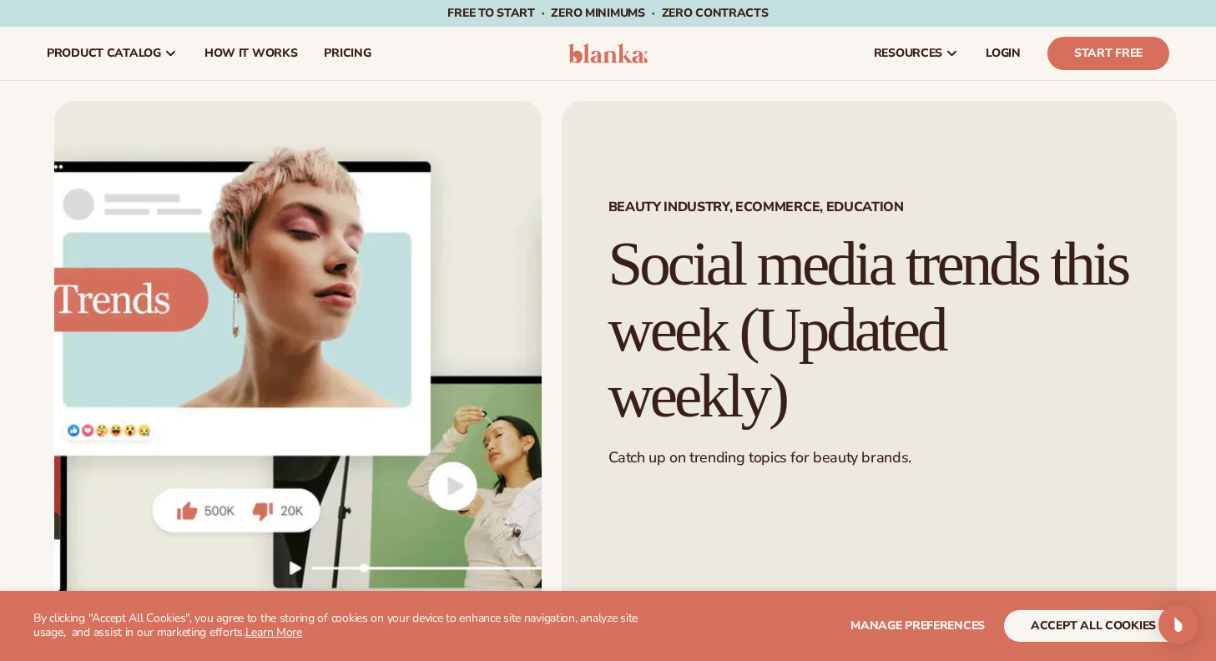
click at [720, 306] on h1 "Social media trends this week (Updated weekly)" at bounding box center [869, 329] width 522 height 197
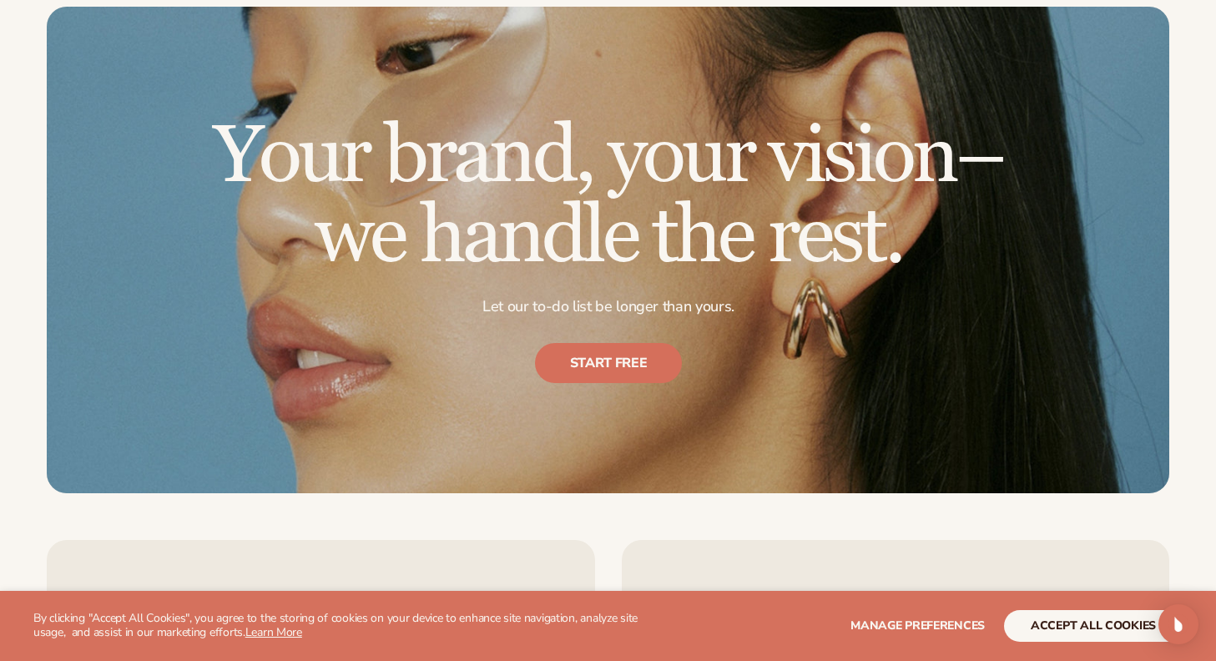
scroll to position [3418, 0]
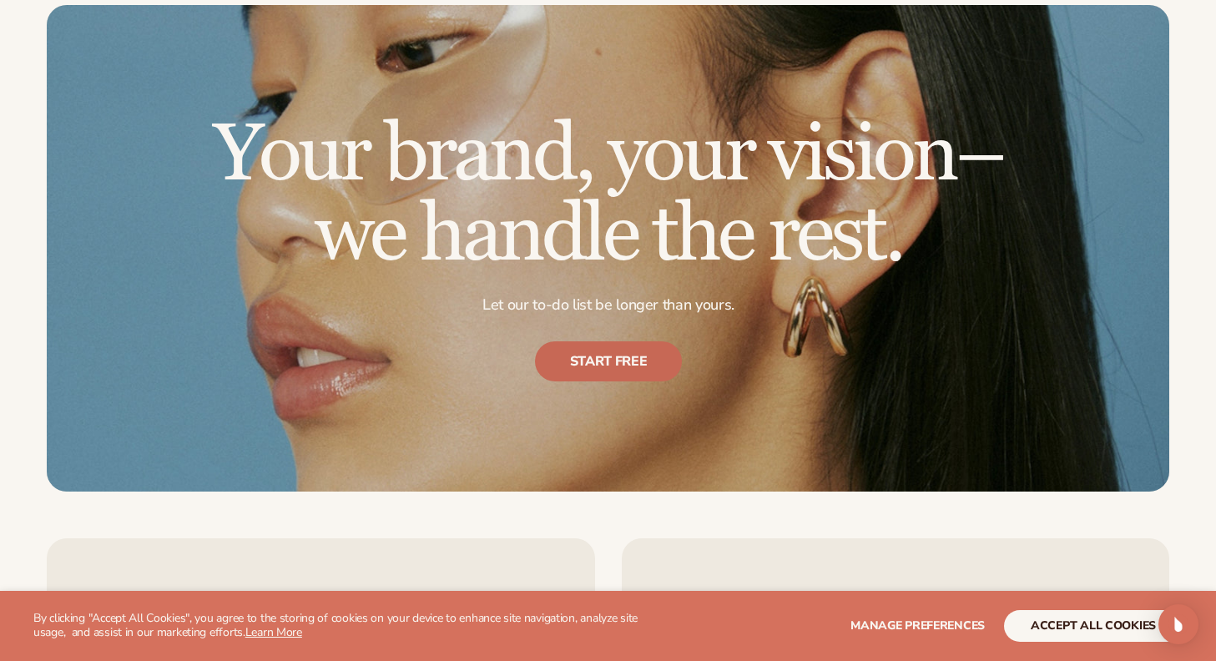
click at [616, 369] on link "Start free" at bounding box center [608, 361] width 148 height 40
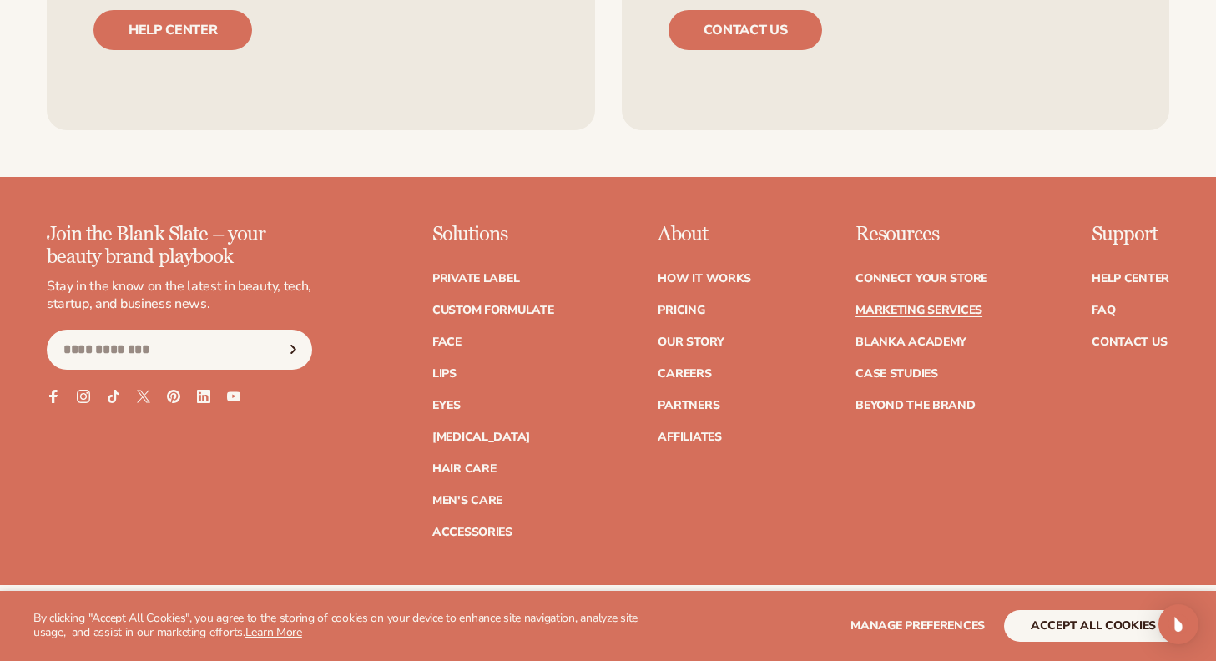
scroll to position [4143, 0]
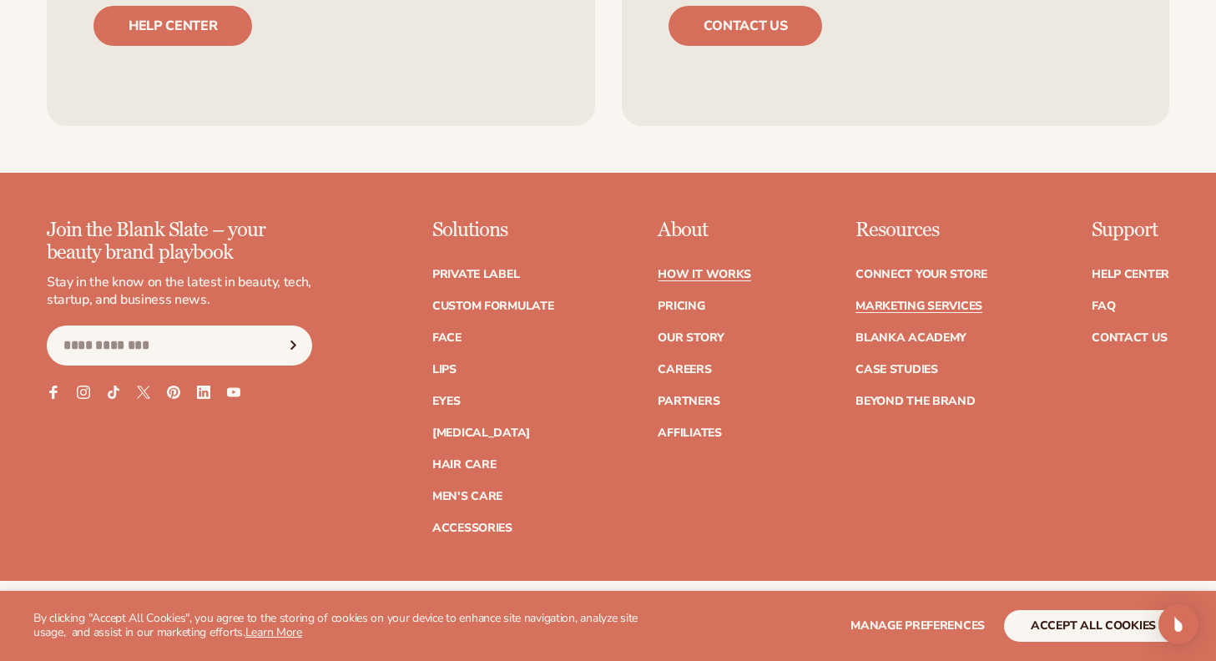
click at [706, 272] on link "How It Works" at bounding box center [704, 275] width 93 height 12
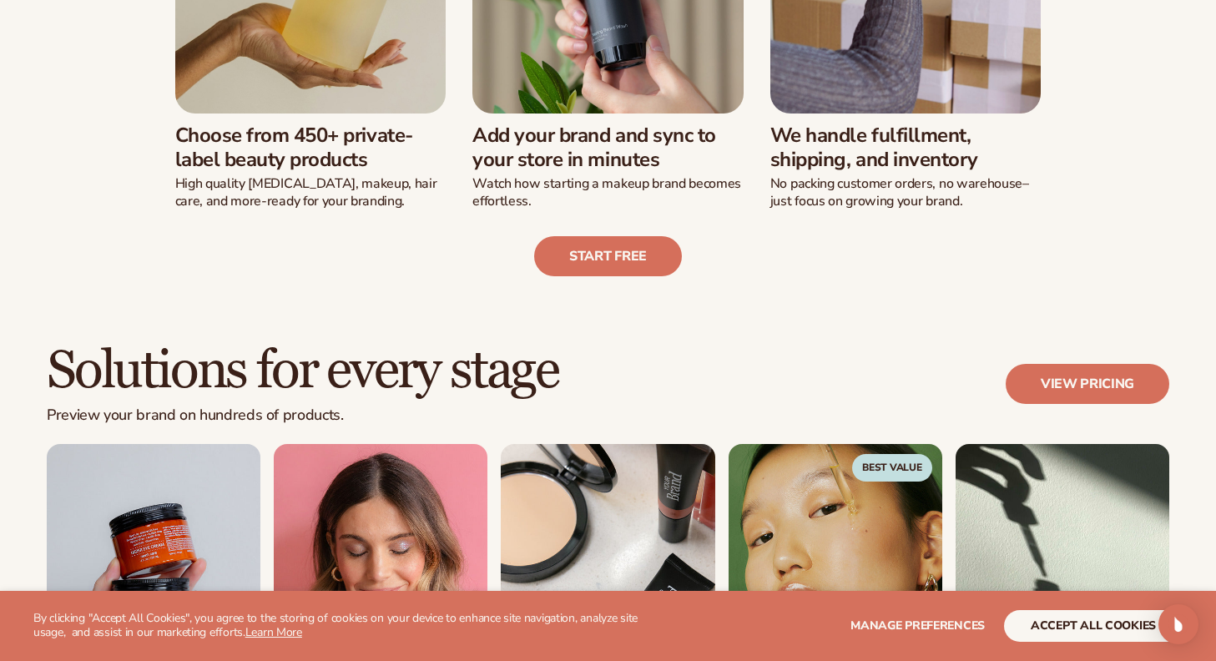
scroll to position [639, 0]
click at [845, 184] on p "No packing customer orders, no warehouse–just focus on growing your brand." at bounding box center [905, 191] width 271 height 35
click at [828, 144] on h3 "We handle fulfillment, shipping, and inventory" at bounding box center [905, 147] width 271 height 48
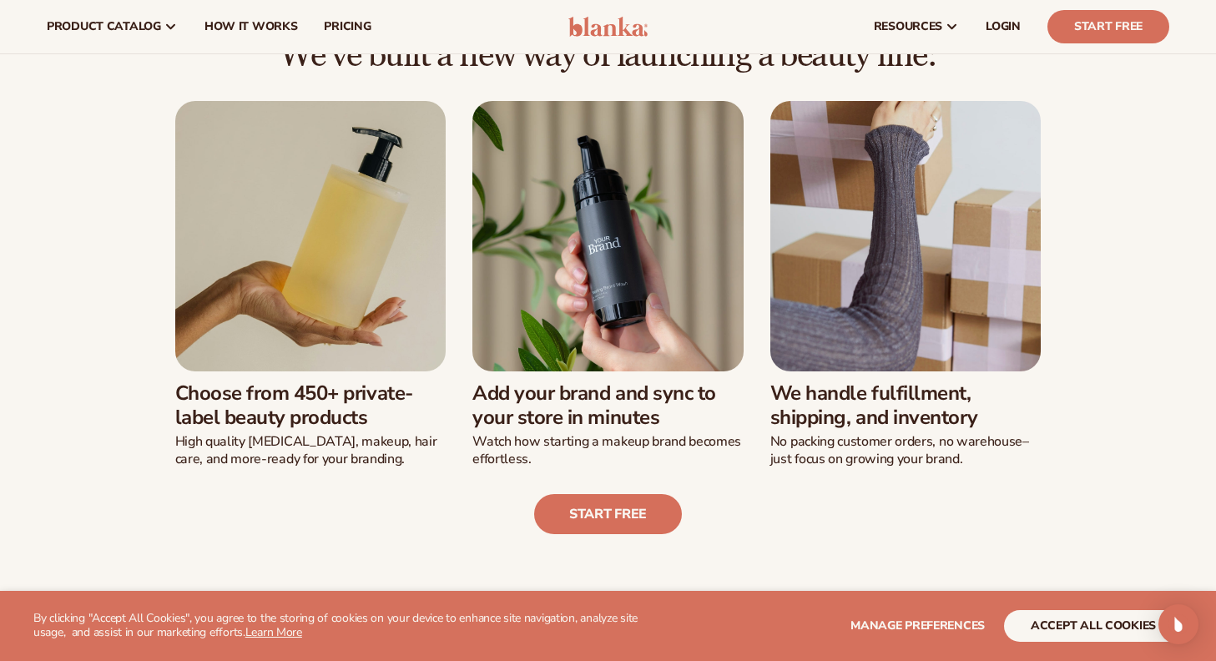
scroll to position [377, 0]
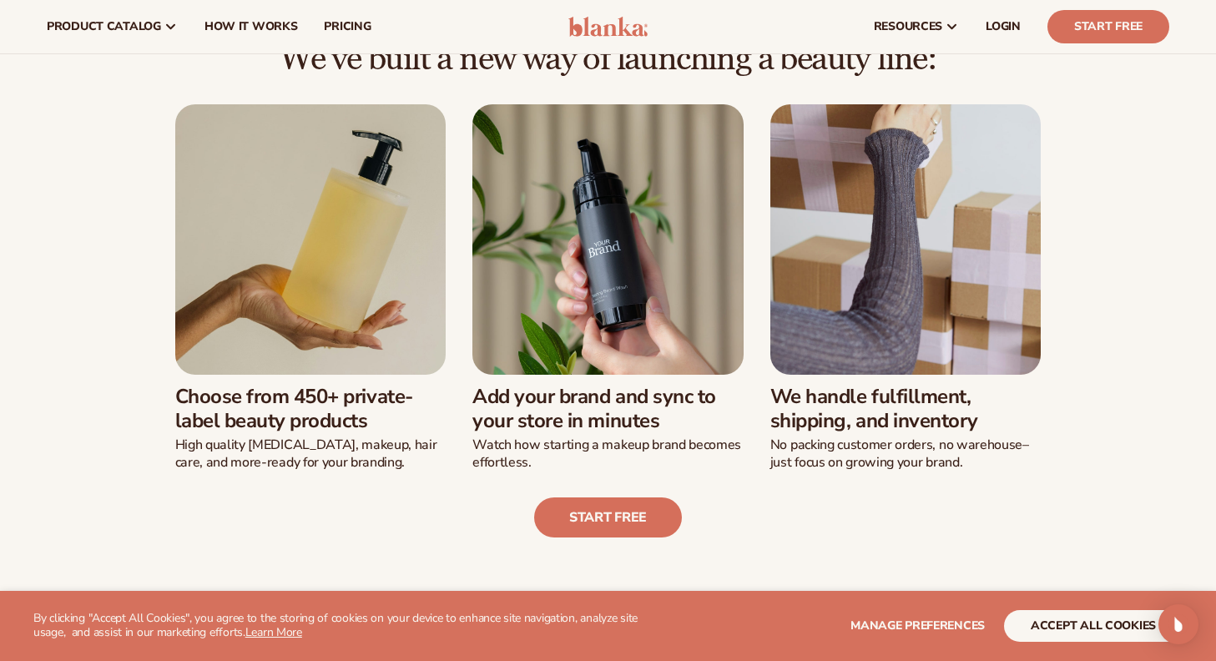
click at [889, 174] on img at bounding box center [905, 239] width 271 height 271
click at [890, 420] on h3 "We handle fulfillment, shipping, and inventory" at bounding box center [905, 409] width 271 height 48
click at [870, 427] on h3 "We handle fulfillment, shipping, and inventory" at bounding box center [905, 409] width 271 height 48
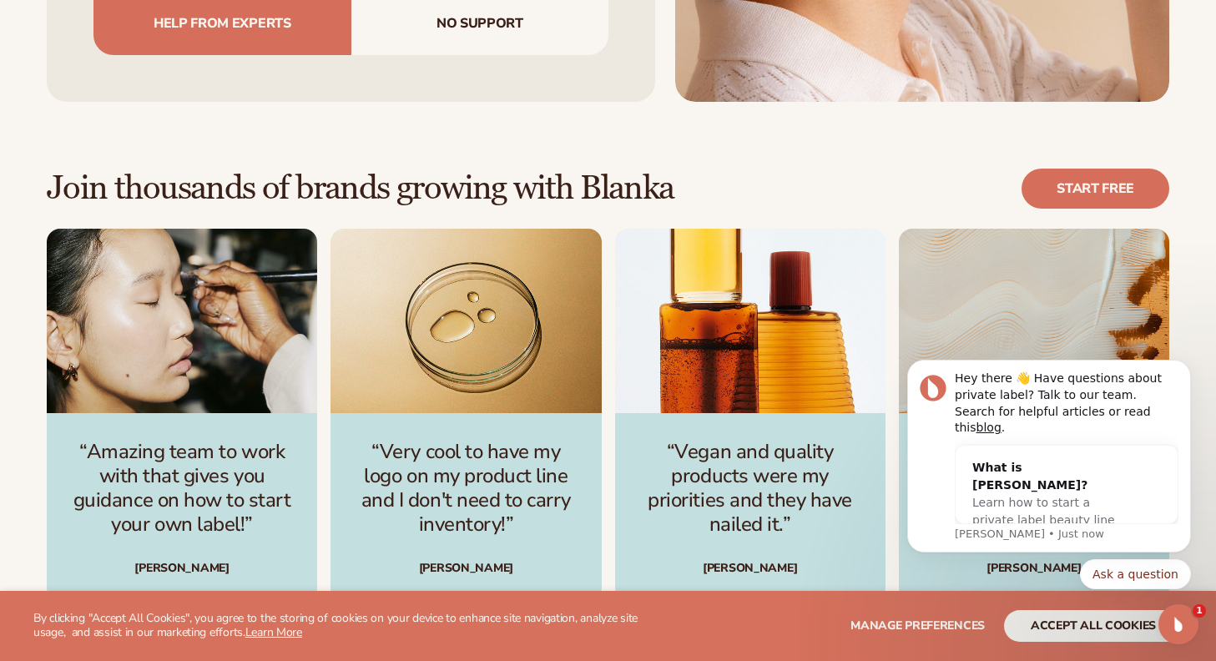
scroll to position [0, 0]
click at [1017, 507] on span "Learn how to start a private label beauty line with Blanka" at bounding box center [1043, 520] width 143 height 48
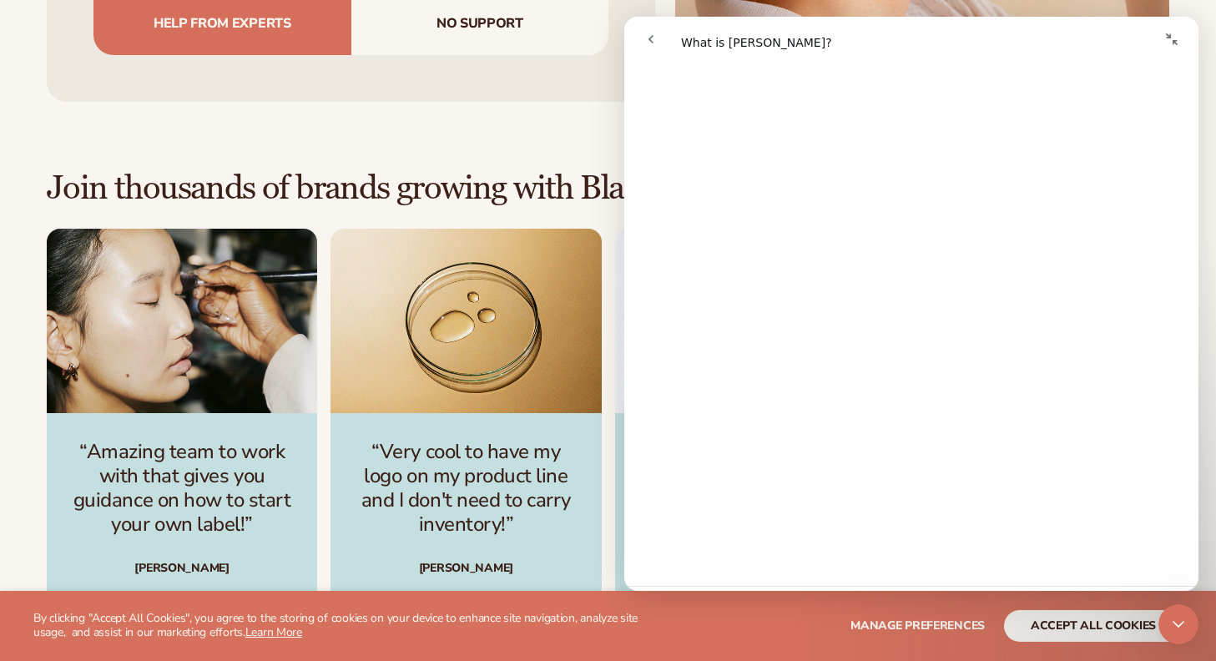
scroll to position [731, 0]
click at [654, 40] on icon "go back" at bounding box center [650, 39] width 13 height 13
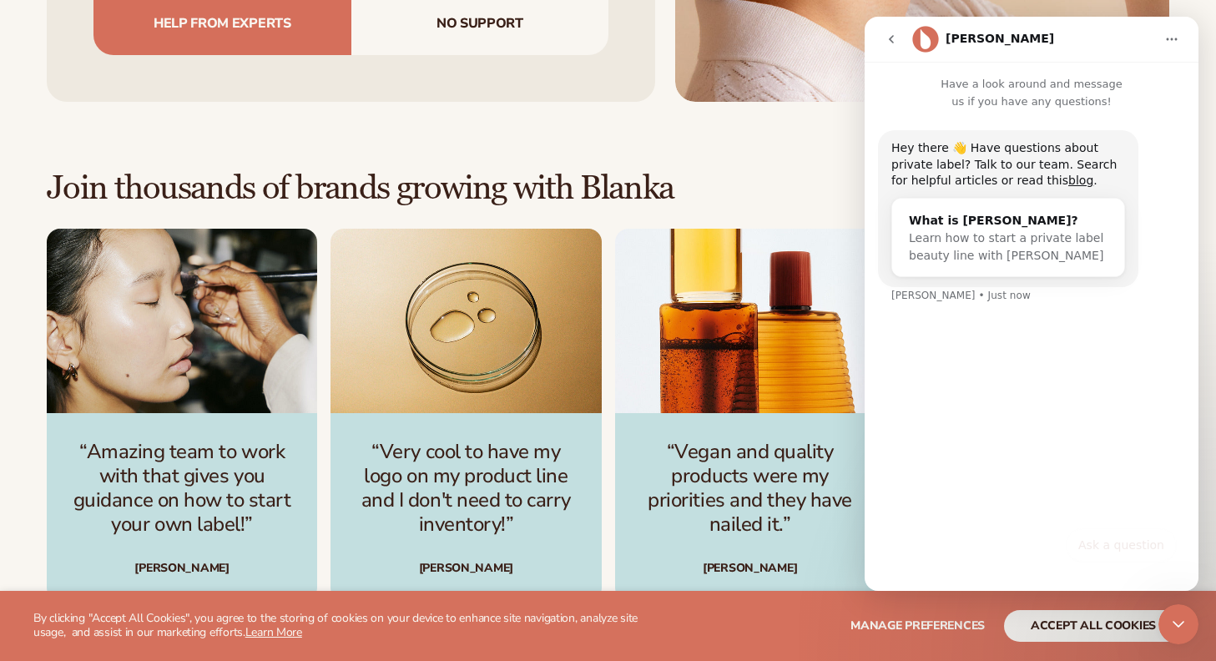
scroll to position [729, 0]
click at [1103, 548] on button "Ask a question" at bounding box center [1121, 544] width 111 height 33
click at [981, 482] on div "Hey there 👋 Have questions about private label? Talk to our team. Search for he…" at bounding box center [1032, 343] width 334 height 467
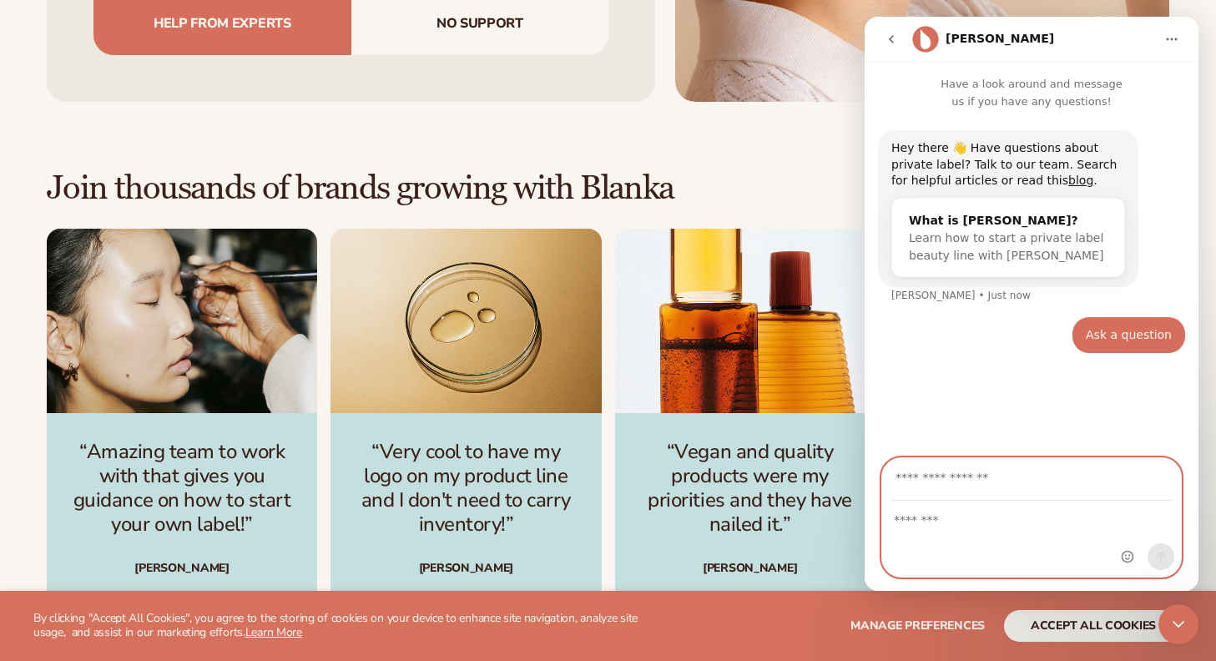
click at [967, 514] on textarea "Message…" at bounding box center [1031, 516] width 299 height 28
click at [927, 487] on input "Your email" at bounding box center [1031, 479] width 279 height 43
type input "**********"
click at [924, 529] on textarea "Message…" at bounding box center [1031, 516] width 299 height 28
type textarea "**********"
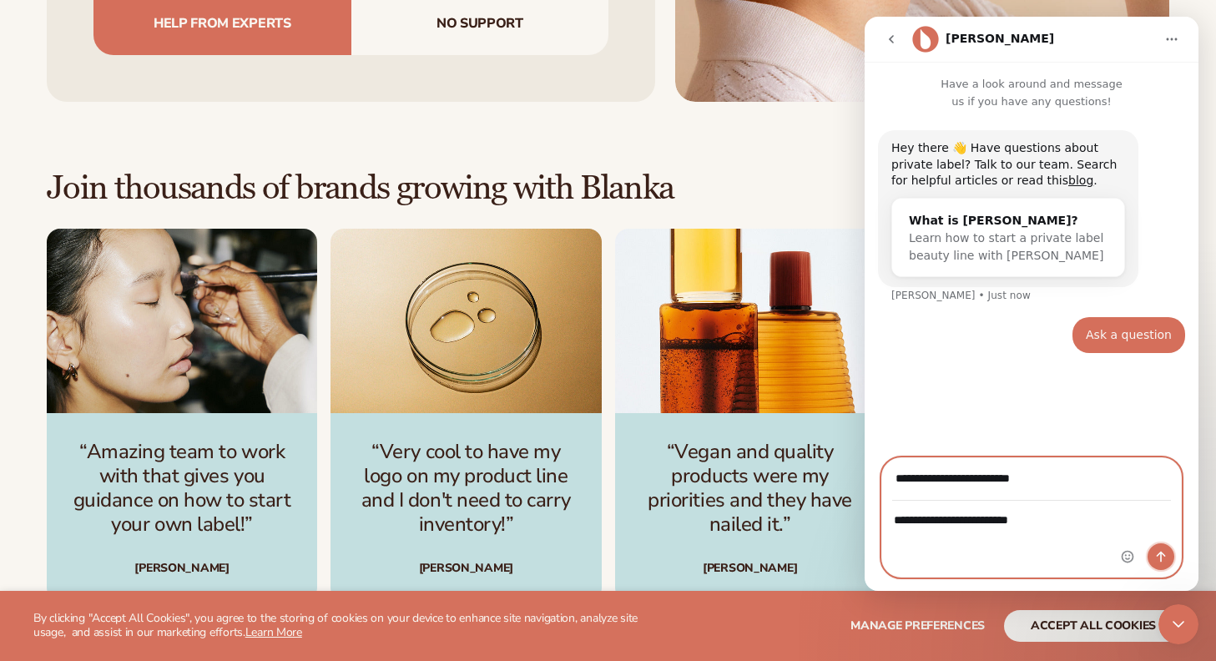
click at [1157, 556] on icon "Send a message…" at bounding box center [1161, 557] width 9 height 11
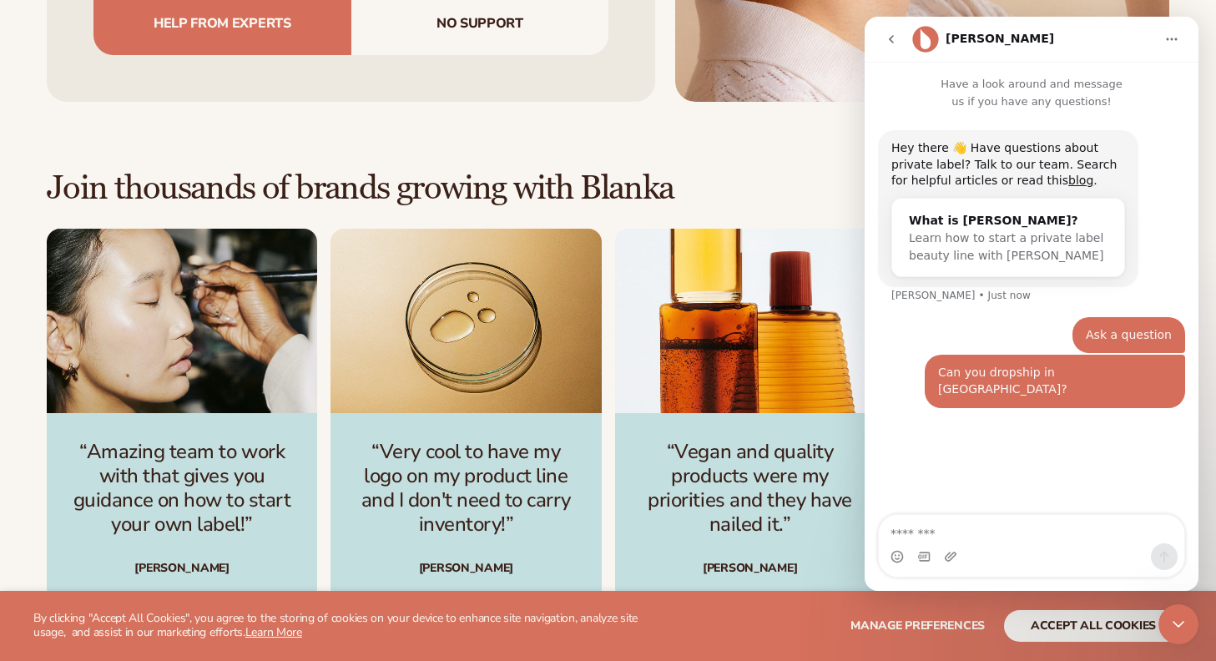
click at [978, 538] on textarea "Message…" at bounding box center [1031, 529] width 305 height 28
type textarea "**********"
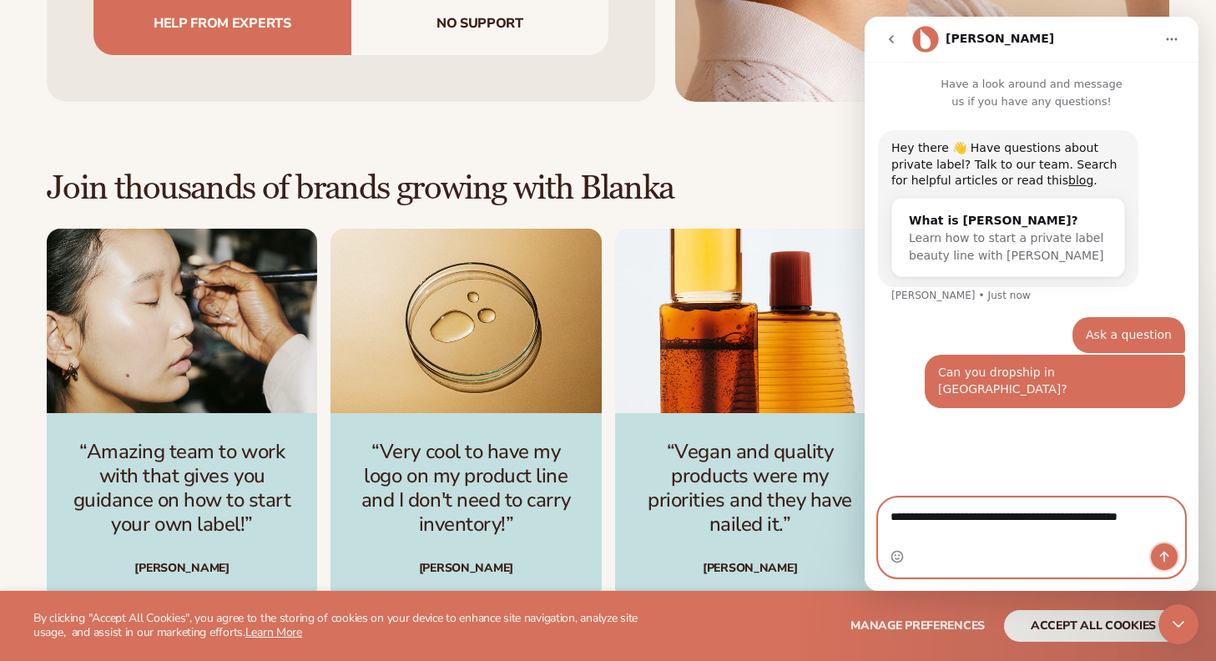
click at [1166, 561] on icon "Send a message…" at bounding box center [1164, 556] width 13 height 13
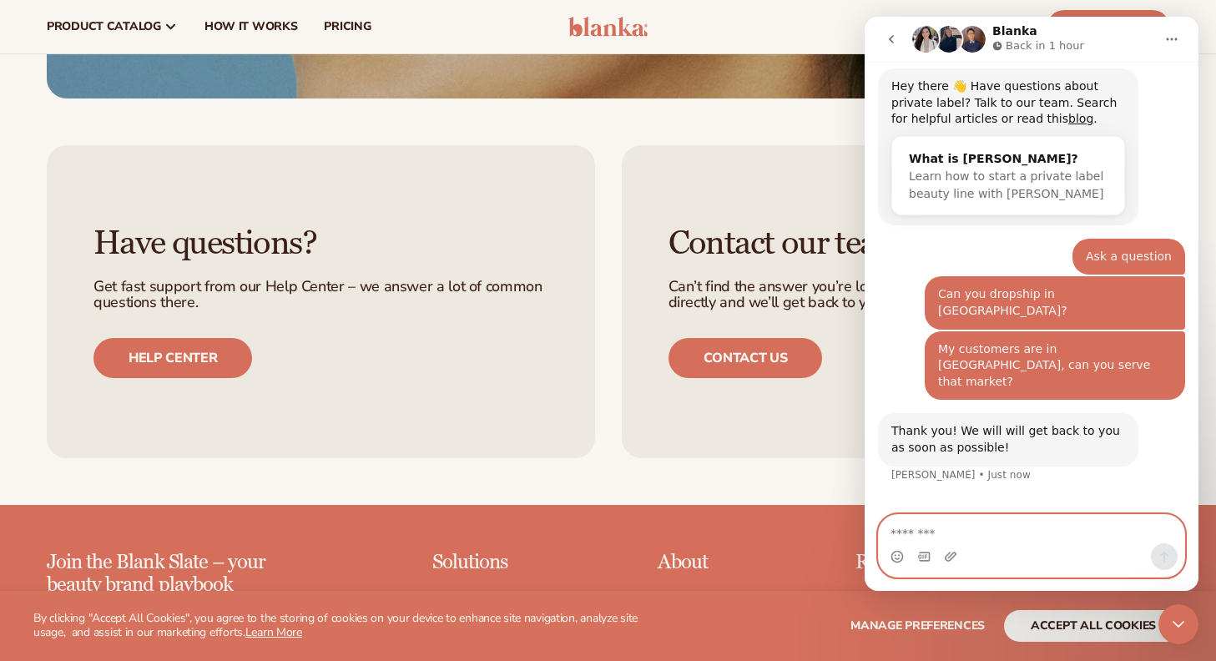
scroll to position [3677, 0]
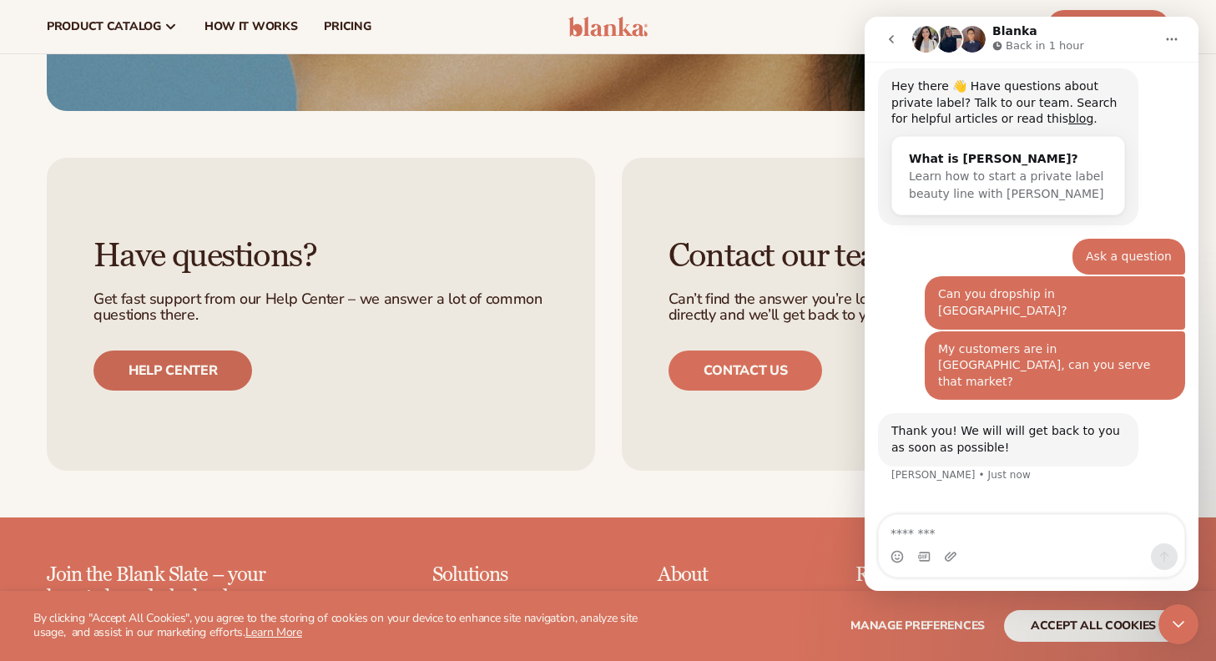
click at [192, 364] on link "Help center" at bounding box center [172, 371] width 159 height 40
click at [805, 486] on div "Have questions? Get fast support from our Help Center – we answer a lot of comm…" at bounding box center [608, 314] width 1216 height 407
click at [763, 111] on div "Have questions? Get fast support from our Help Center – we answer a lot of comm…" at bounding box center [608, 314] width 1216 height 407
click at [825, 32] on div "resources connect your store" at bounding box center [923, 26] width 518 height 53
click at [893, 38] on icon "go back" at bounding box center [891, 39] width 13 height 13
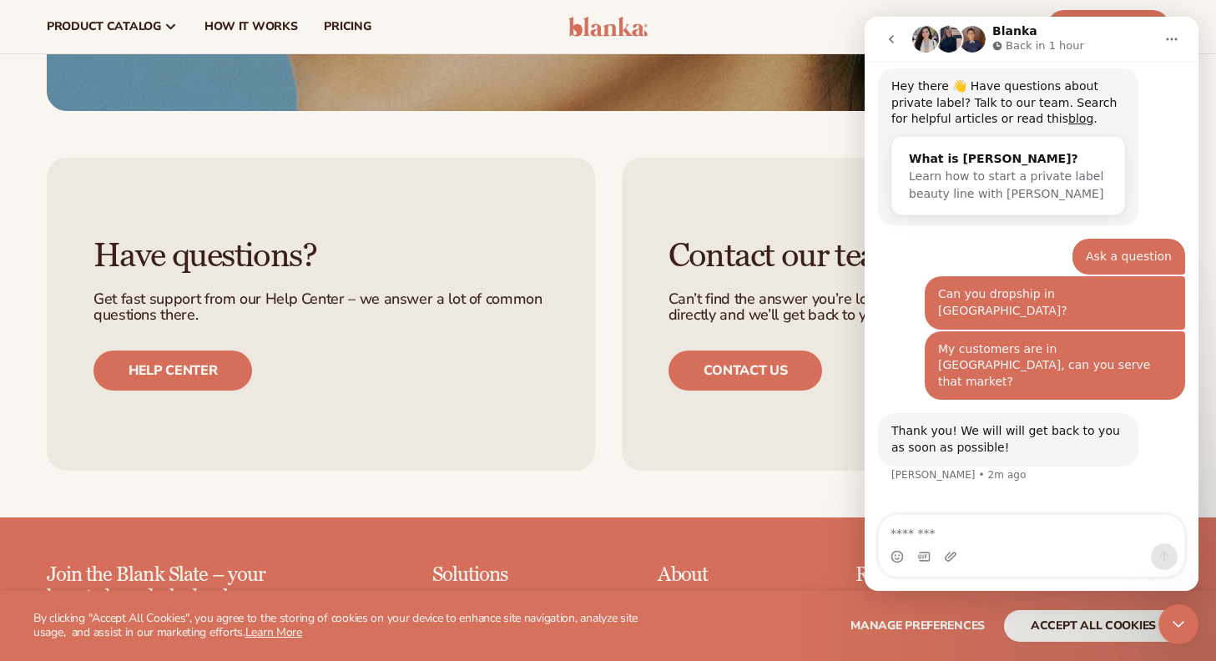
scroll to position [0, 0]
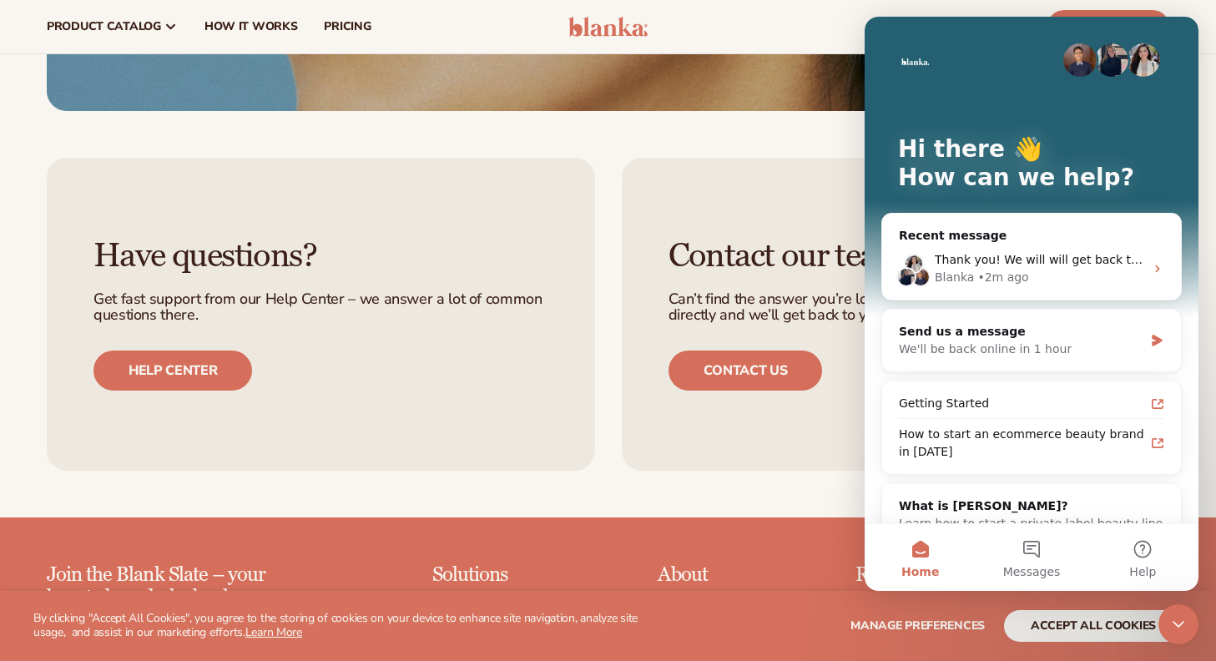
click at [778, 135] on div "Have questions? Get fast support from our Help Center – we answer a lot of comm…" at bounding box center [608, 314] width 1216 height 407
click at [847, 123] on div "Have questions? Get fast support from our Help Center – we answer a lot of comm…" at bounding box center [608, 314] width 1216 height 407
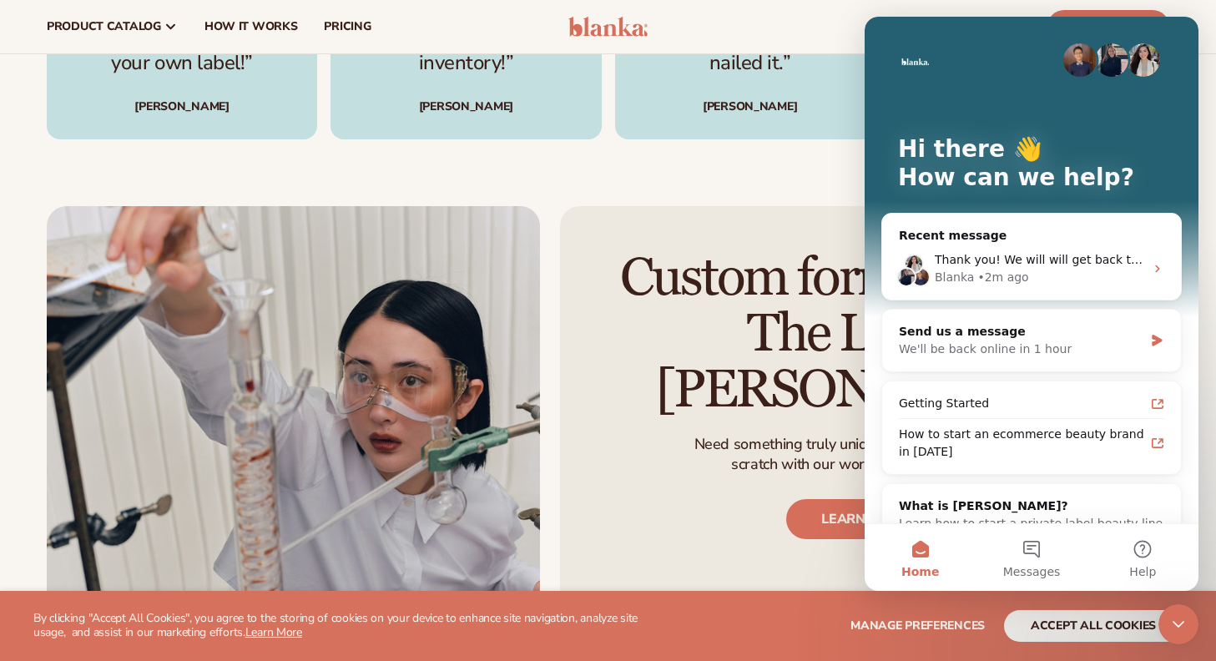
scroll to position [2518, 0]
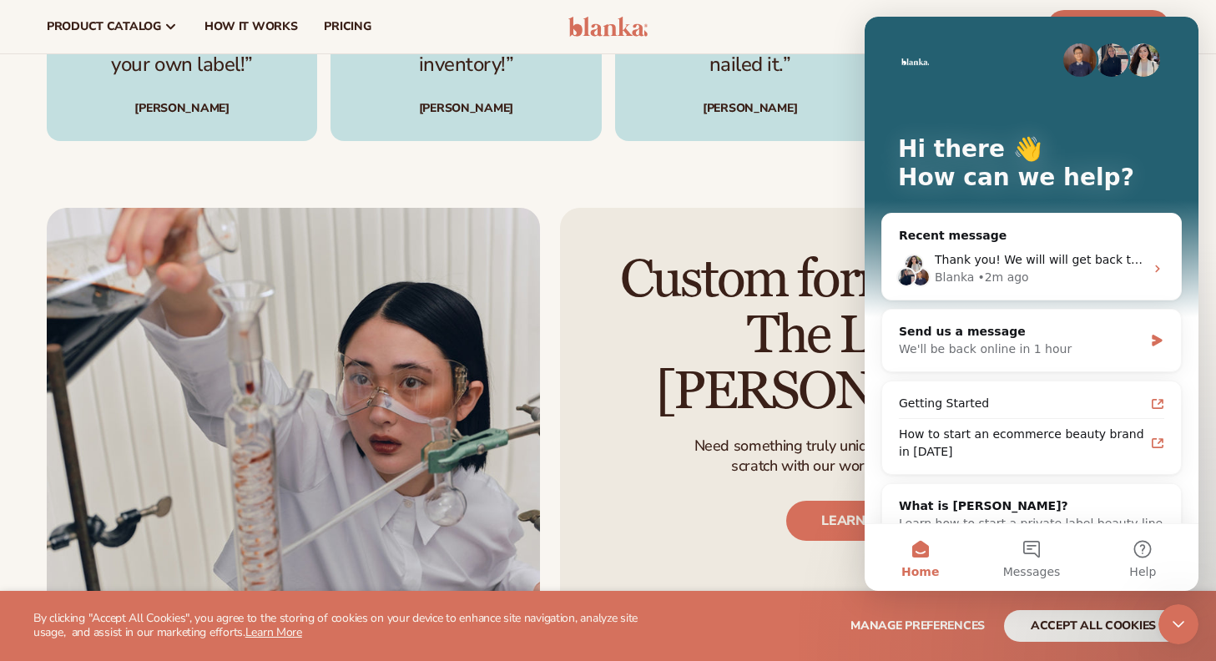
click at [1209, 34] on header "Cart product catalog The Lab by Blanka" at bounding box center [608, 26] width 1216 height 53
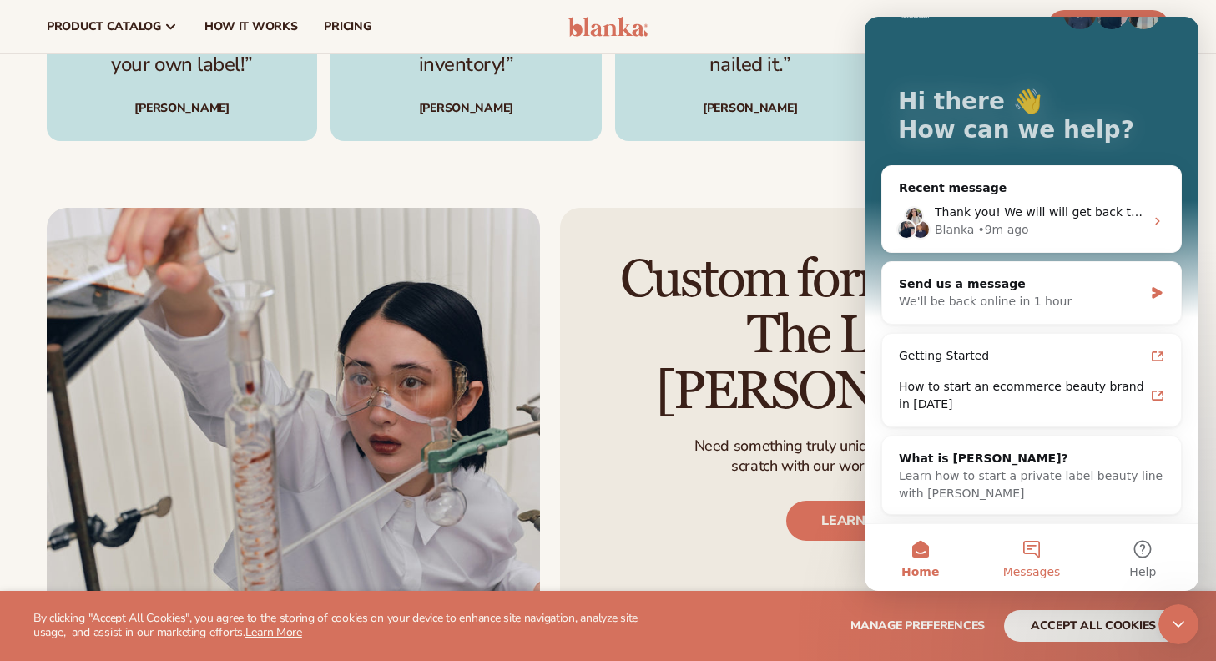
click at [1031, 548] on button "Messages" at bounding box center [1031, 557] width 111 height 67
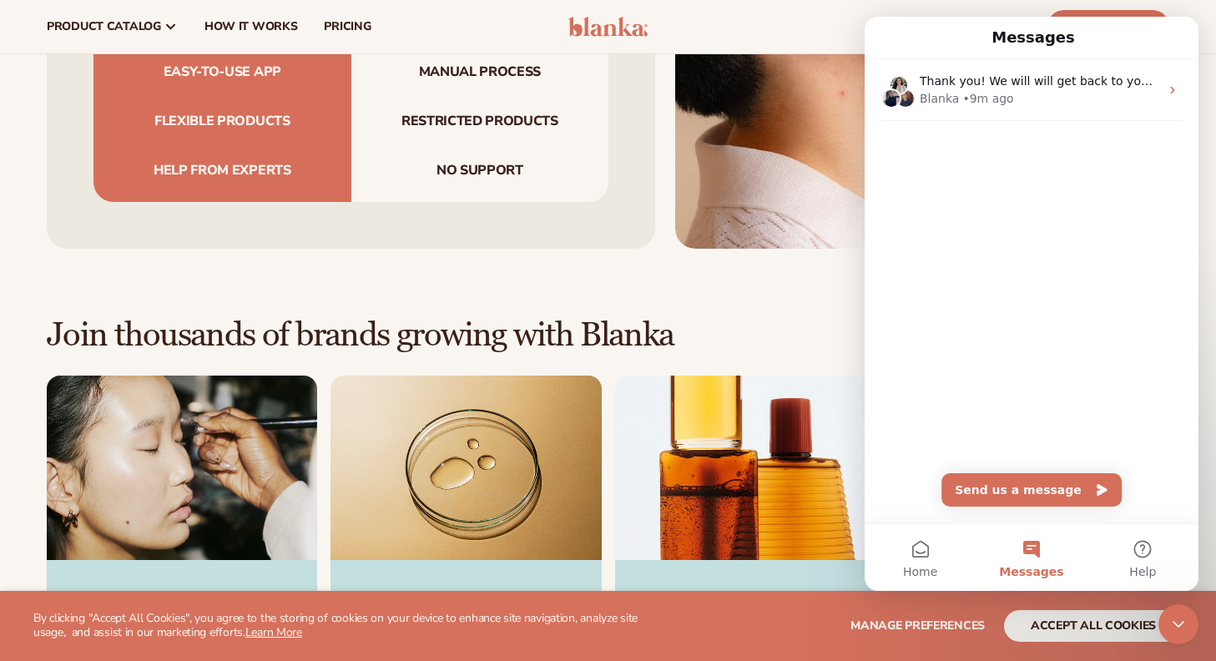
scroll to position [1905, 0]
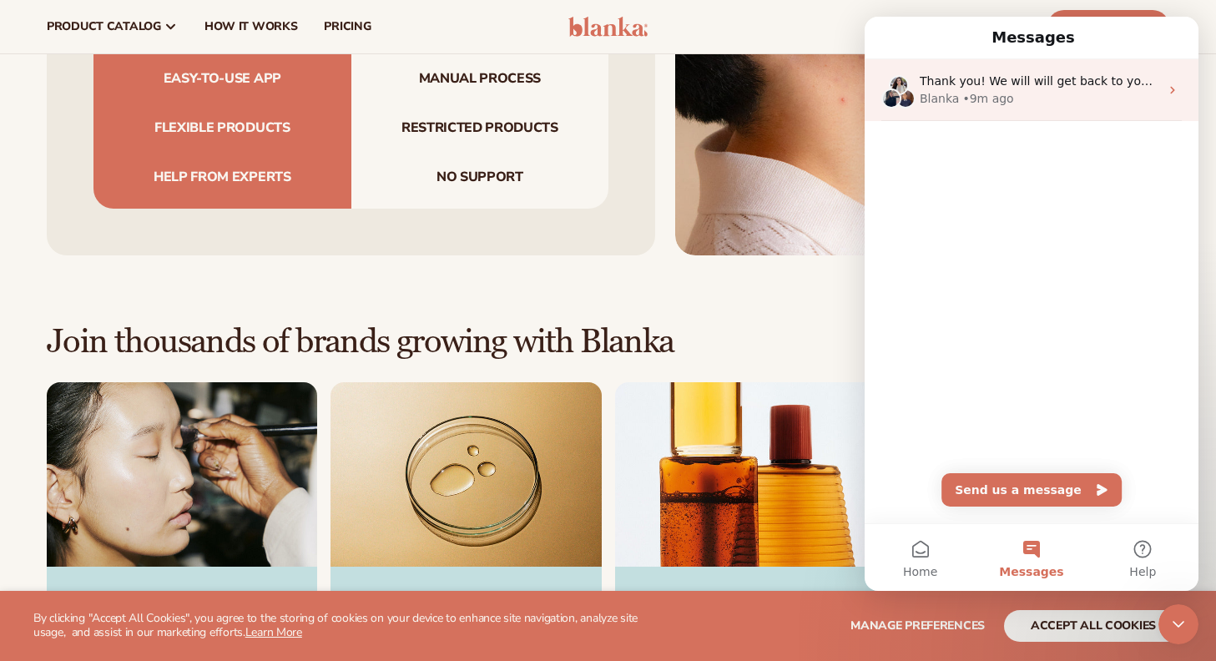
click at [1042, 76] on span "Thank you! We will will get back to you as soon as possible!" at bounding box center [1095, 80] width 351 height 13
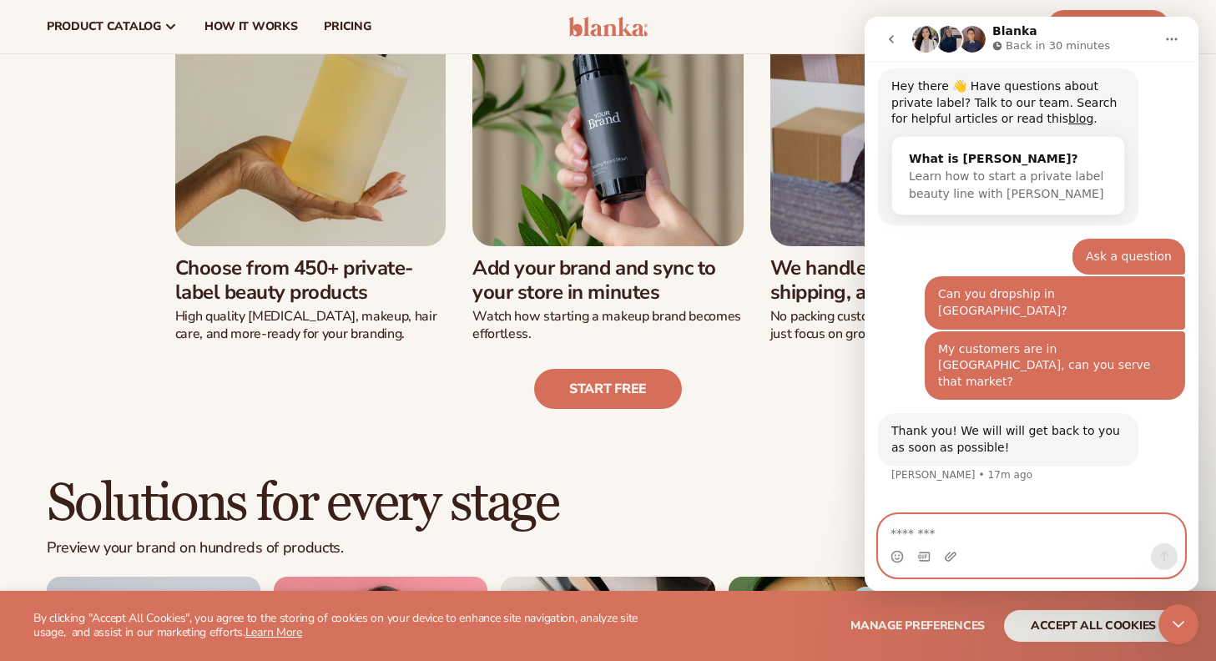
scroll to position [0, 0]
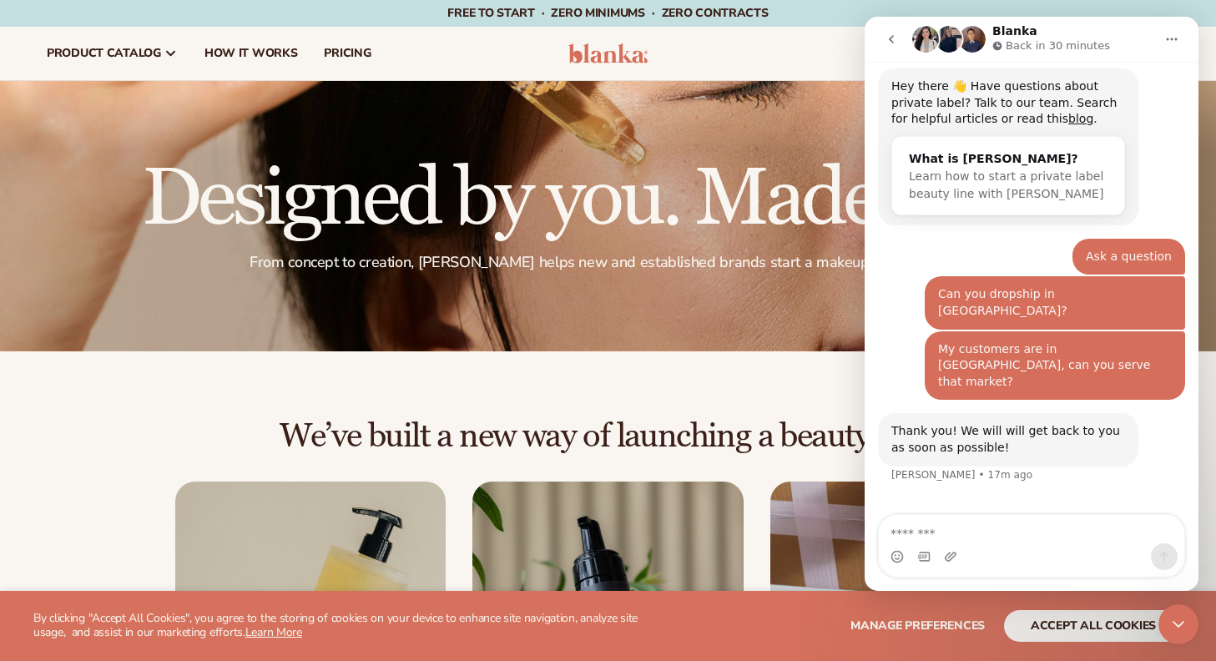
click at [896, 37] on icon "go back" at bounding box center [891, 39] width 13 height 13
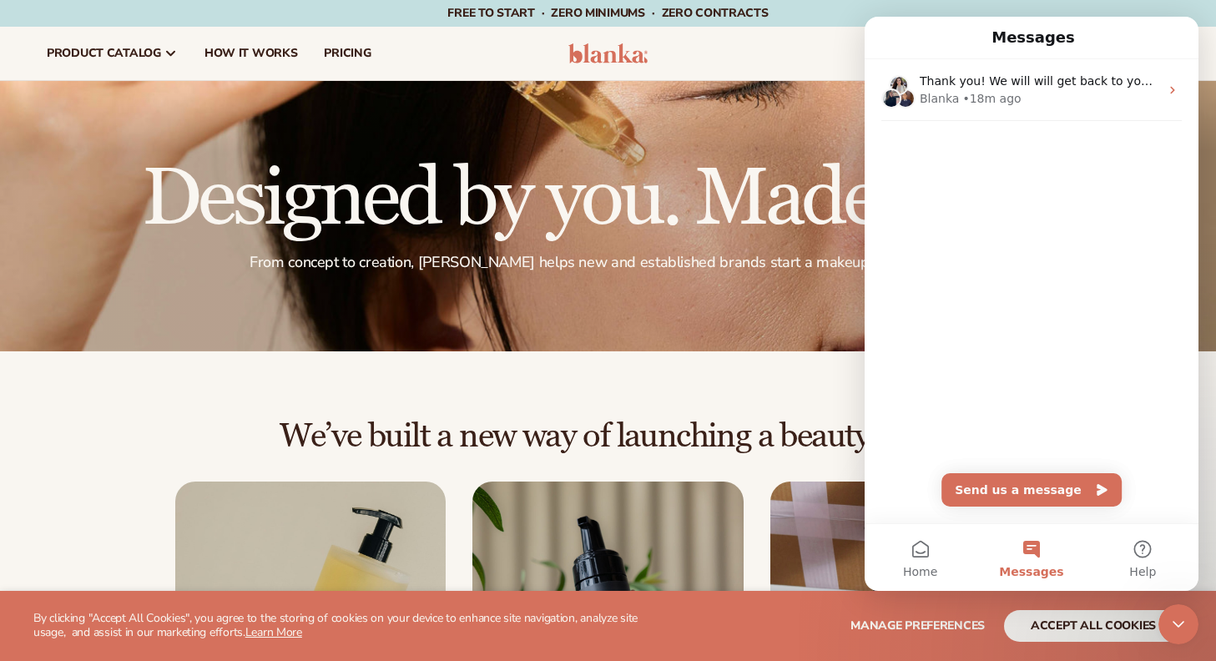
click at [856, 57] on div "resources connect your store" at bounding box center [923, 53] width 518 height 53
click at [4, 48] on header "Cart product catalog The Lab by Blanka" at bounding box center [608, 53] width 1216 height 53
click at [102, 510] on div "We’ve built a new way of launching a beauty line: Choose from 450+ private-labe…" at bounding box center [608, 666] width 1123 height 497
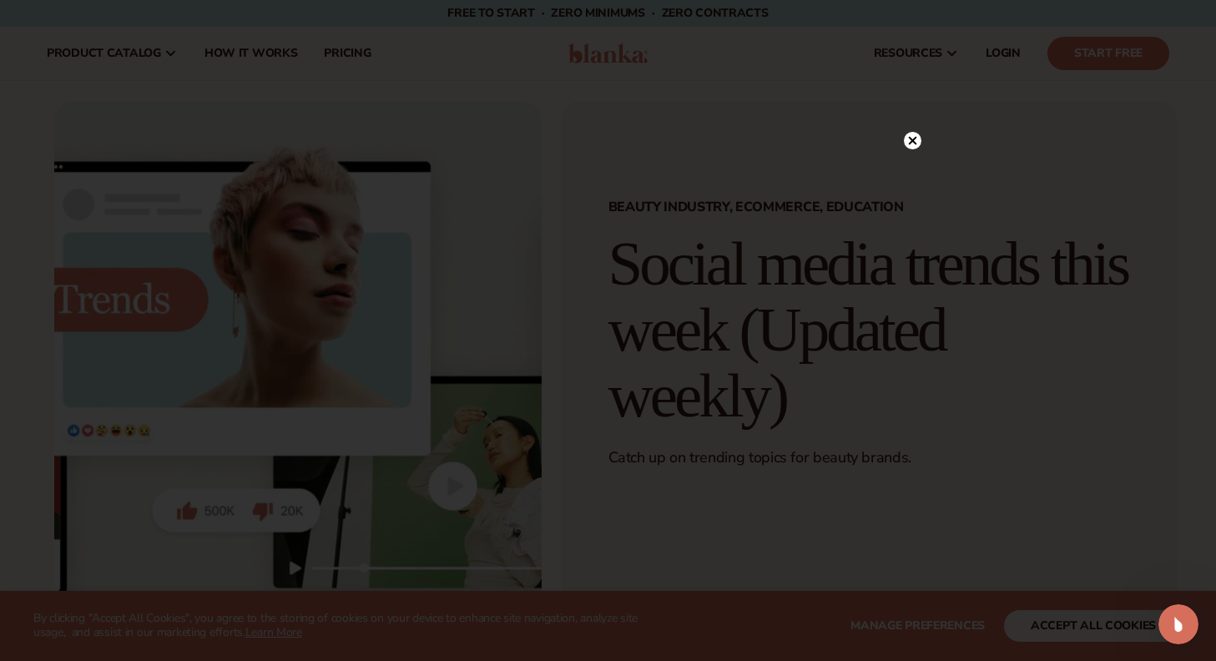
click at [916, 142] on circle at bounding box center [913, 141] width 18 height 18
